Goal: Task Accomplishment & Management: Complete application form

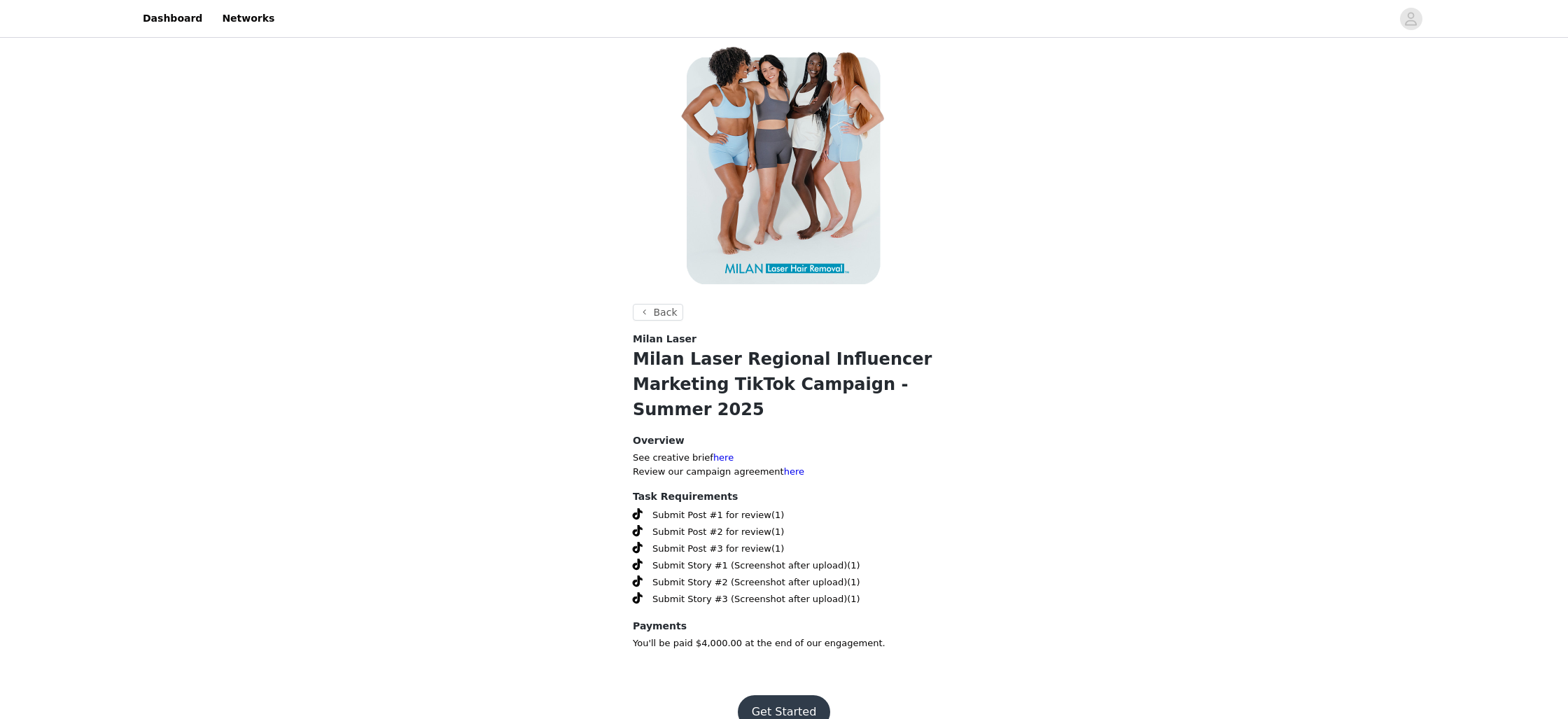
scroll to position [26, 0]
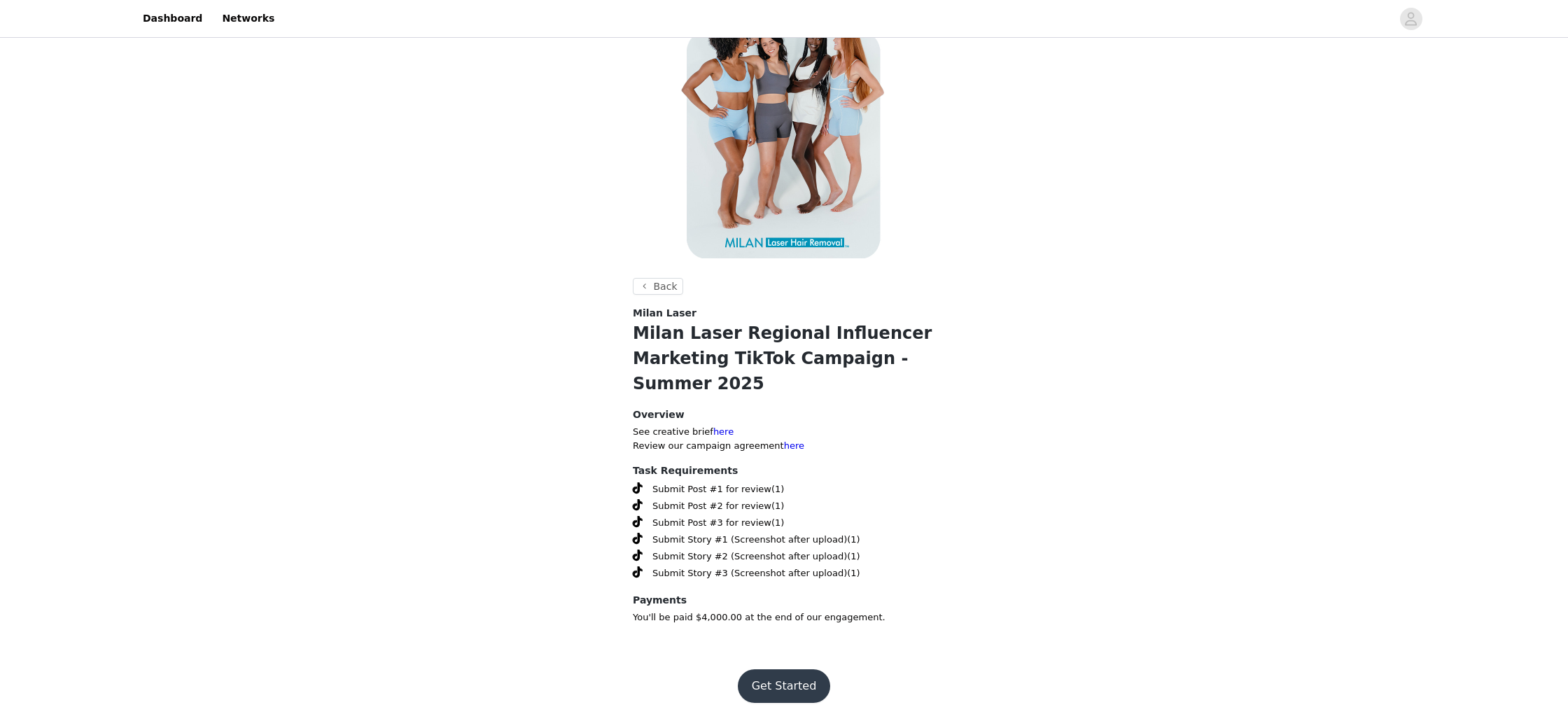
click at [781, 680] on button "Get Started" at bounding box center [784, 686] width 93 height 34
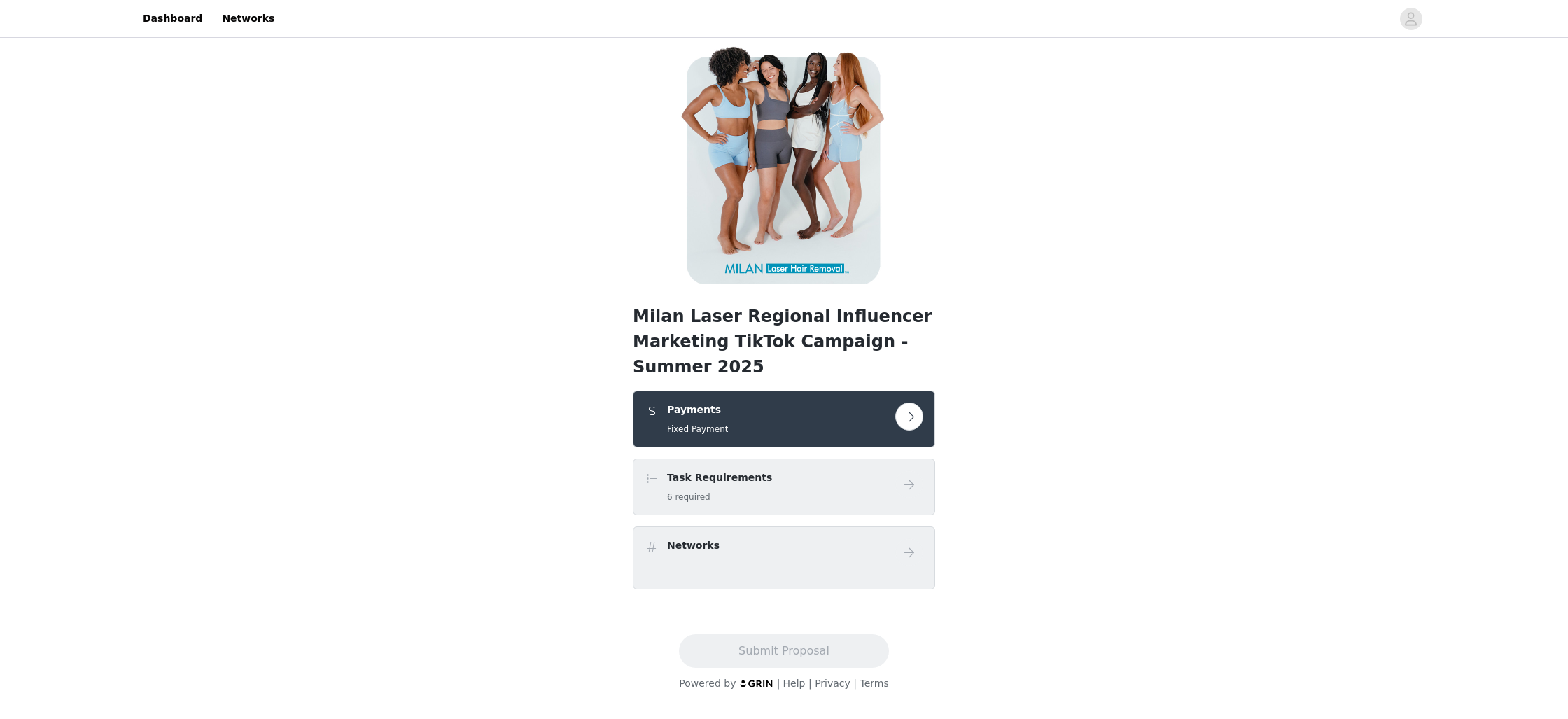
click at [915, 425] on button "button" at bounding box center [909, 416] width 28 height 28
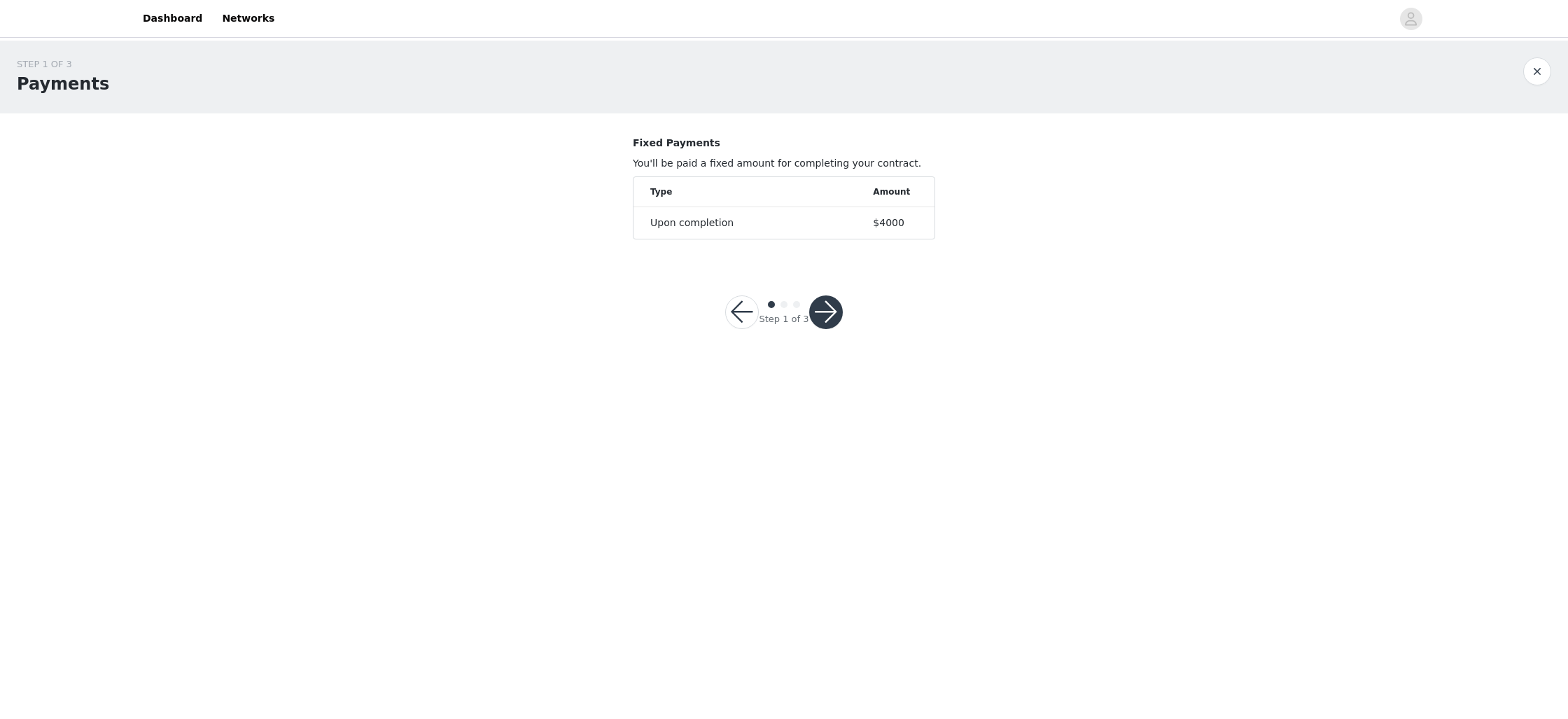
click at [823, 298] on button "button" at bounding box center [826, 312] width 34 height 34
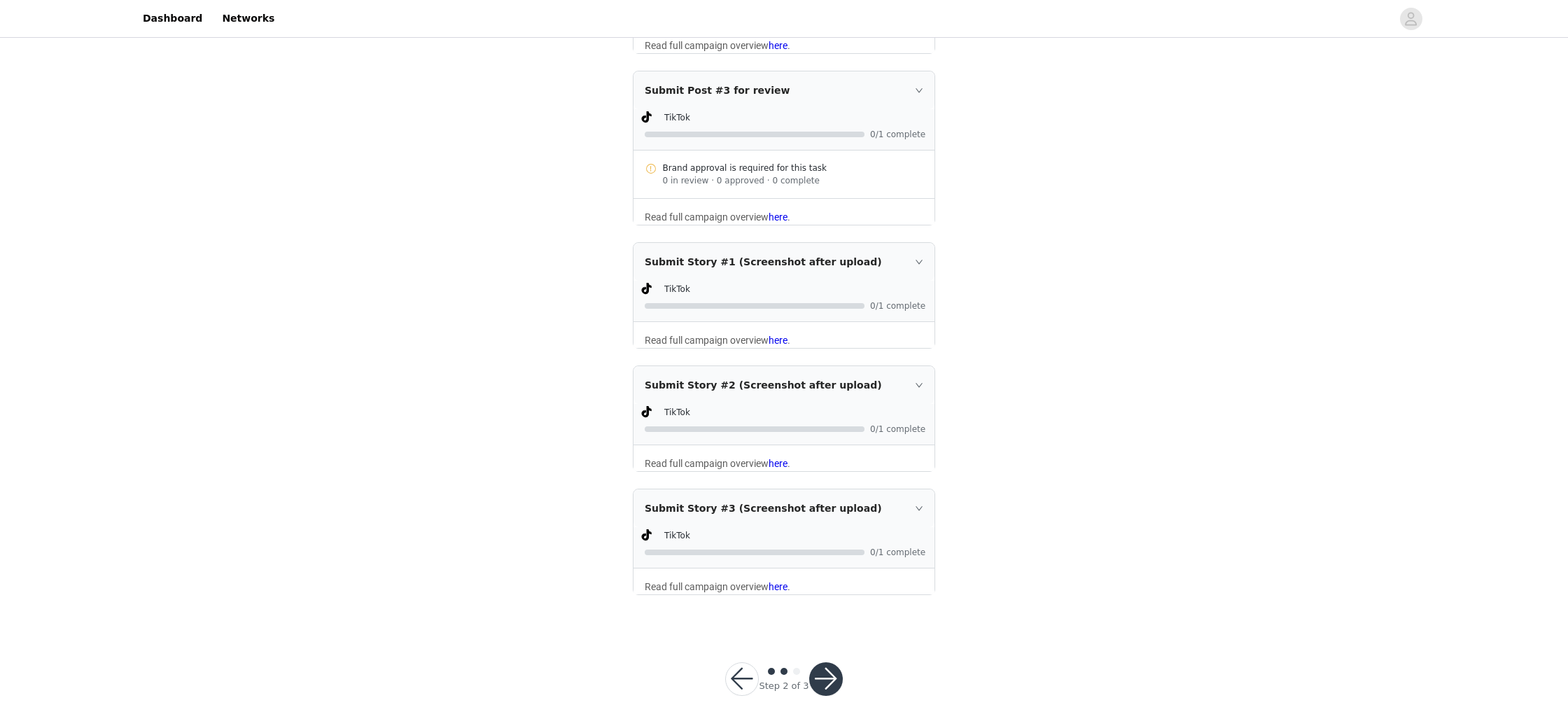
scroll to position [578, 0]
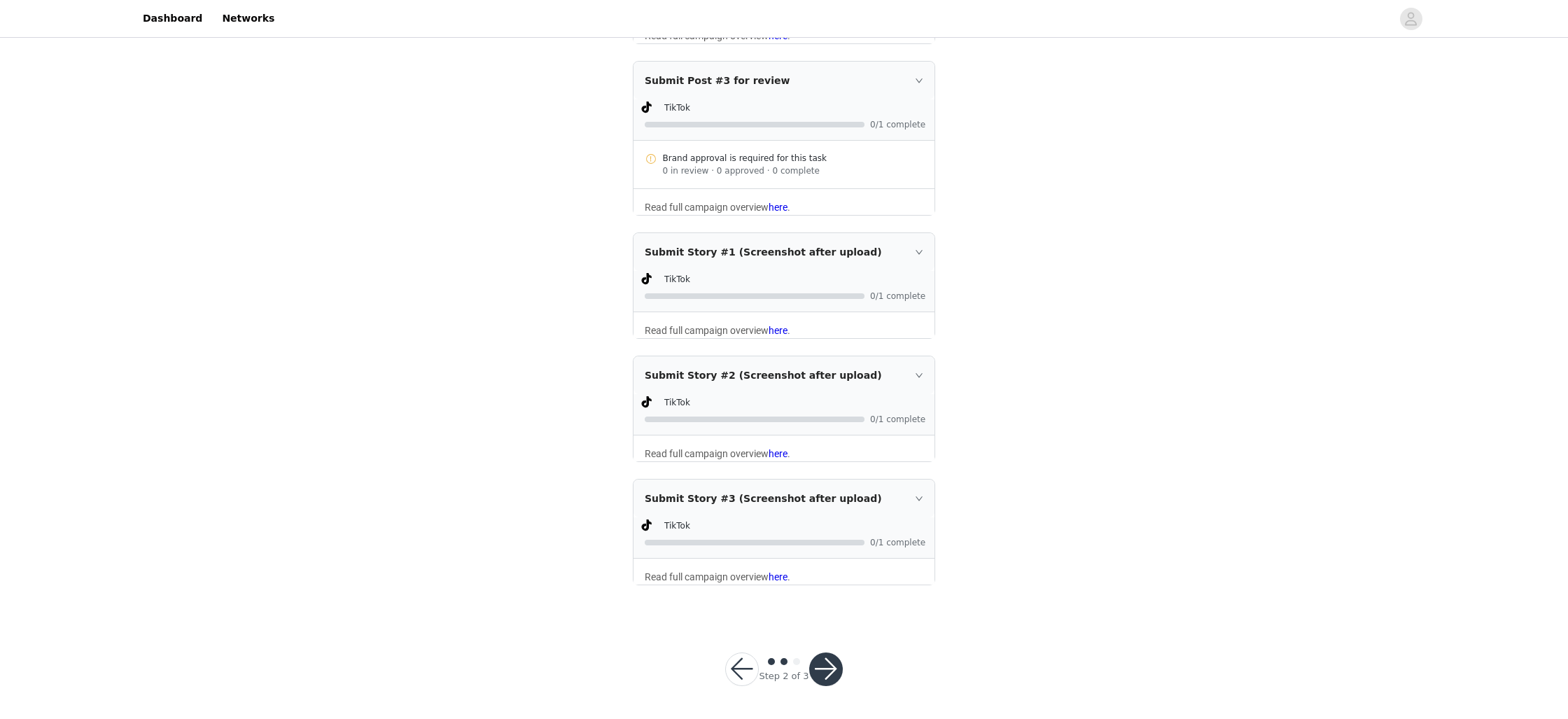
click at [814, 670] on button "button" at bounding box center [826, 669] width 34 height 34
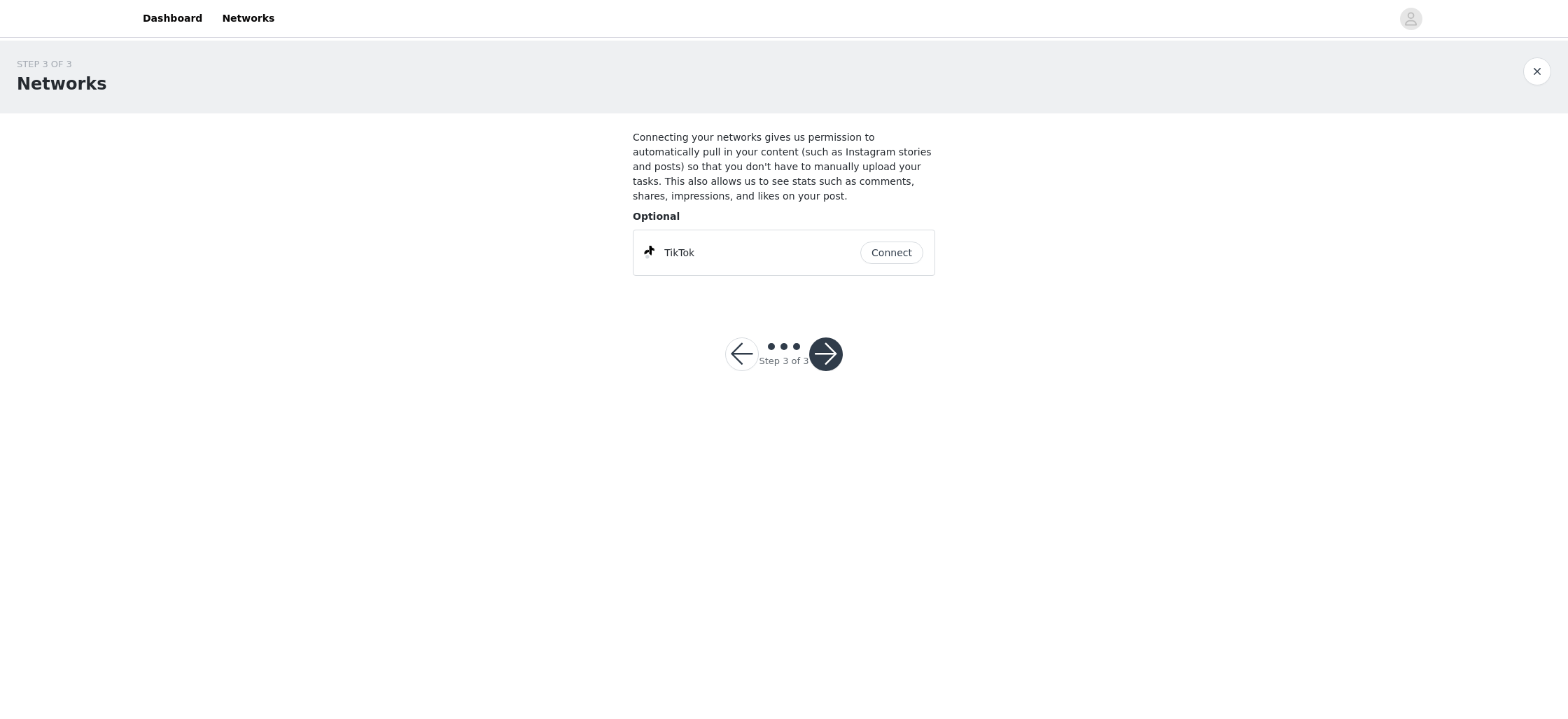
click at [875, 262] on button "Connect" at bounding box center [892, 253] width 63 height 22
click at [834, 358] on button "button" at bounding box center [826, 354] width 34 height 34
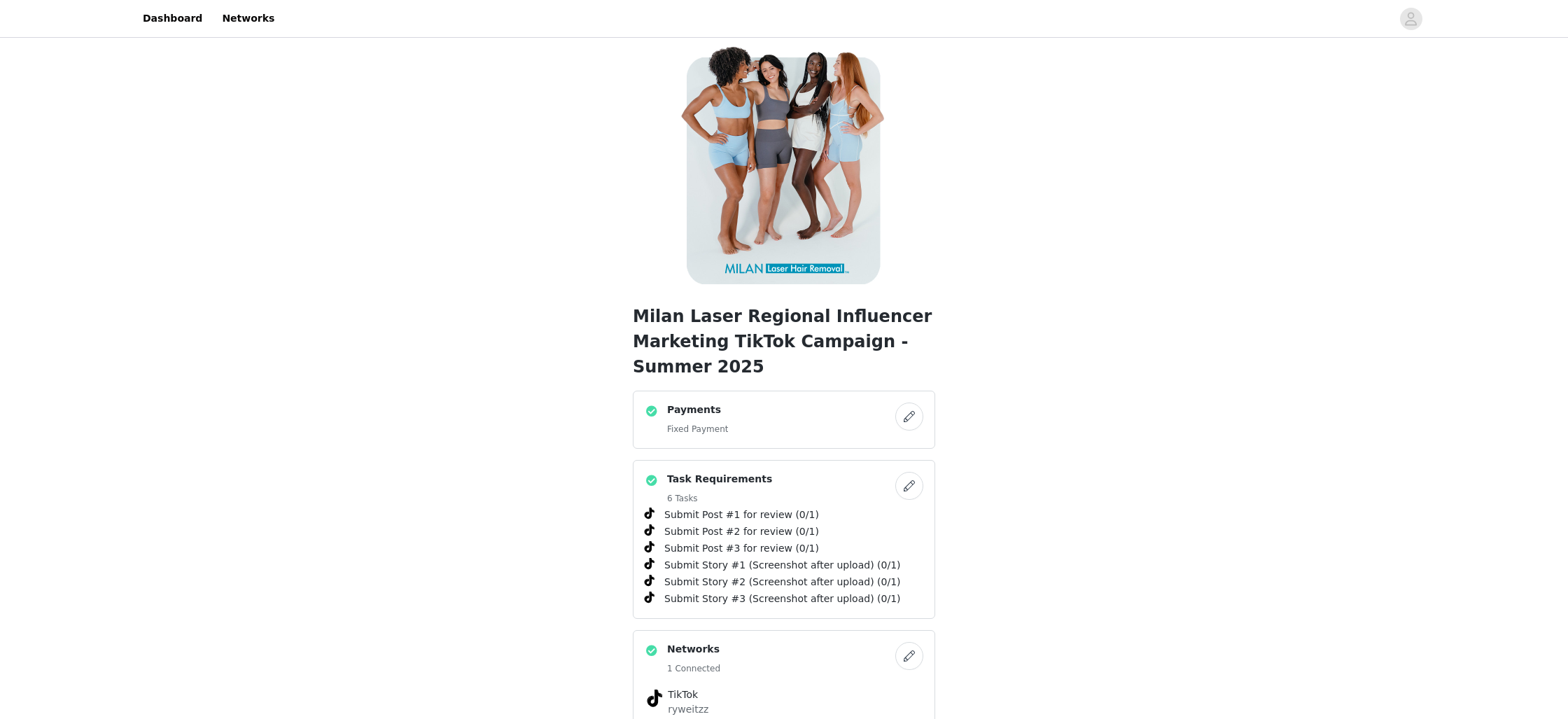
scroll to position [128, 0]
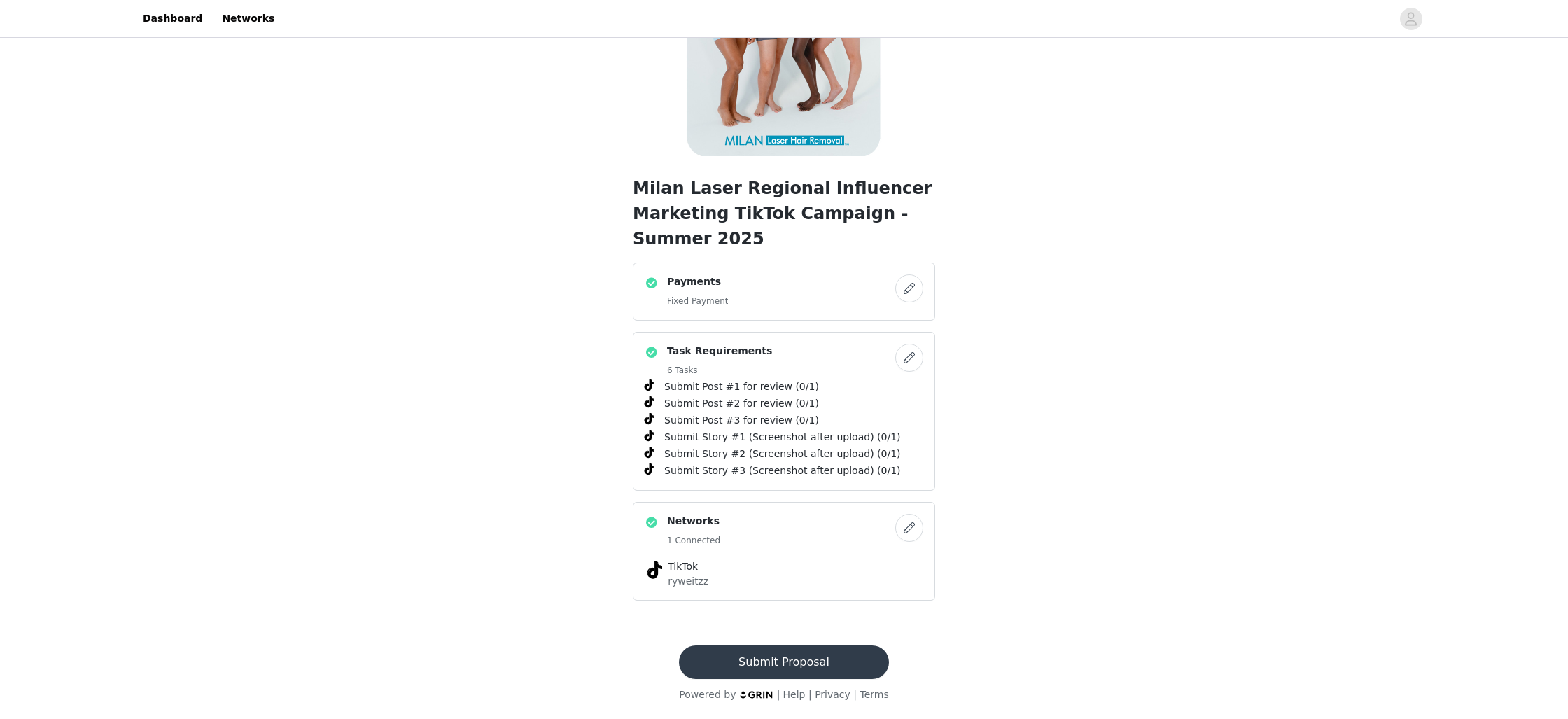
click at [783, 677] on button "Submit Proposal" at bounding box center [784, 662] width 210 height 34
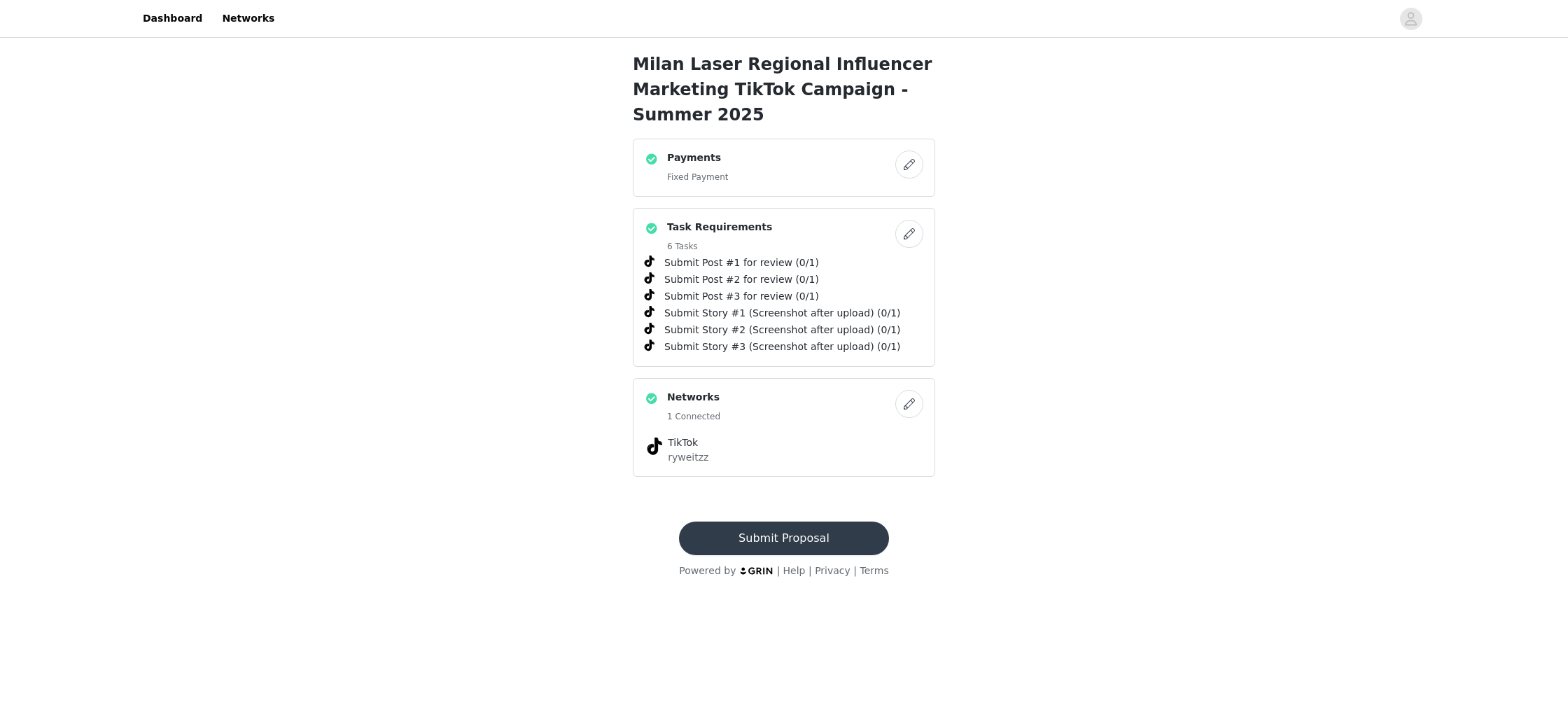
scroll to position [0, 0]
